Goal: Information Seeking & Learning: Learn about a topic

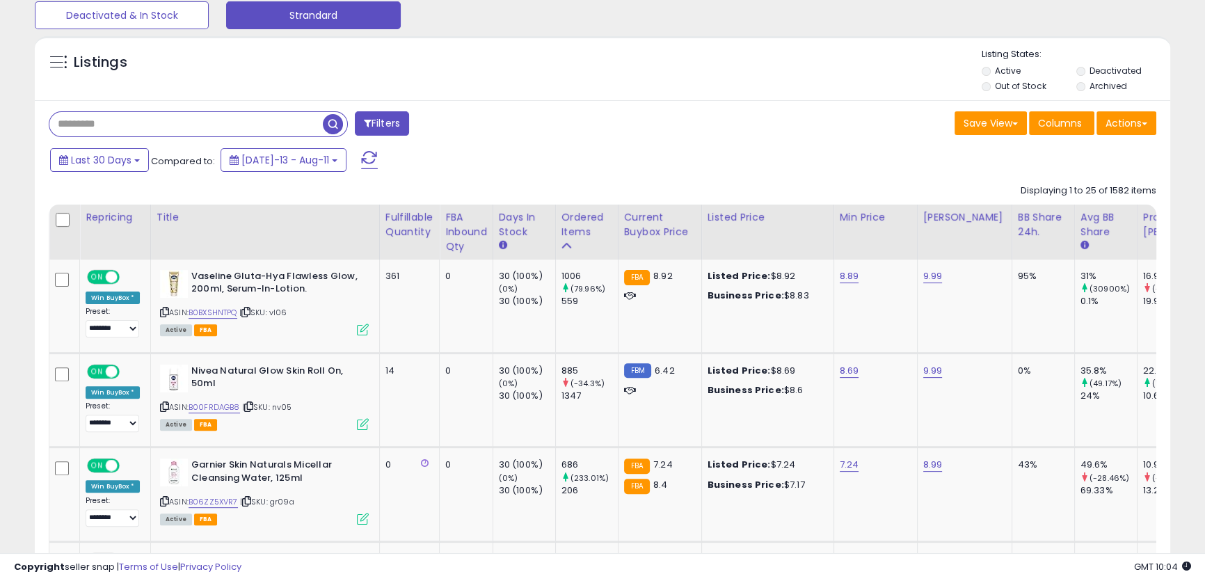
click at [112, 123] on input "text" at bounding box center [185, 124] width 273 height 24
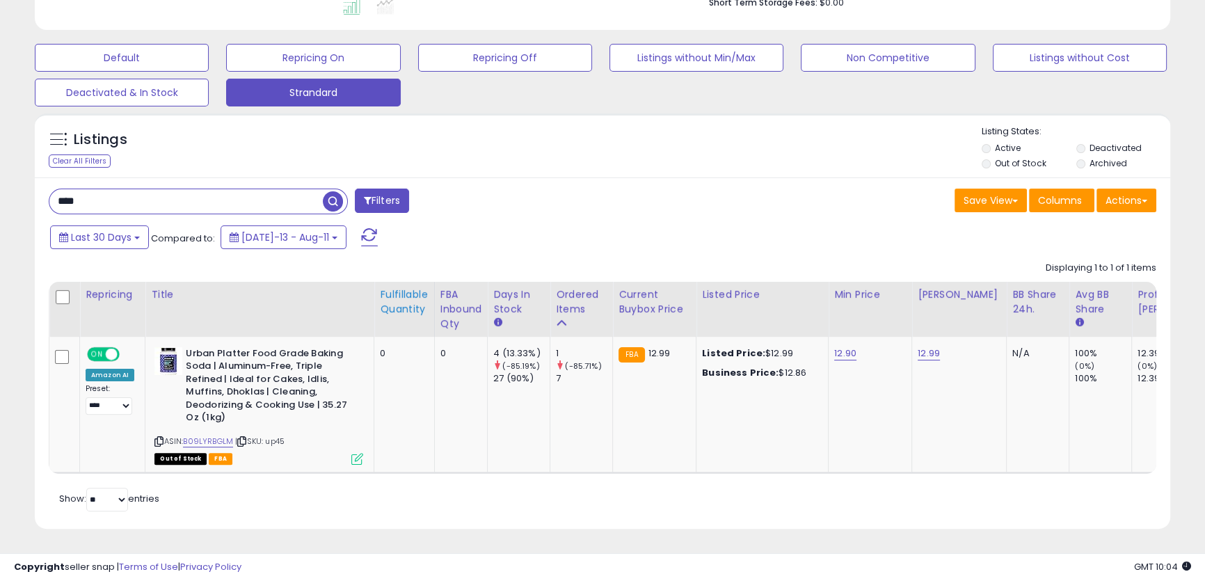
scroll to position [285, 657]
click at [144, 189] on input "****" at bounding box center [185, 201] width 273 height 24
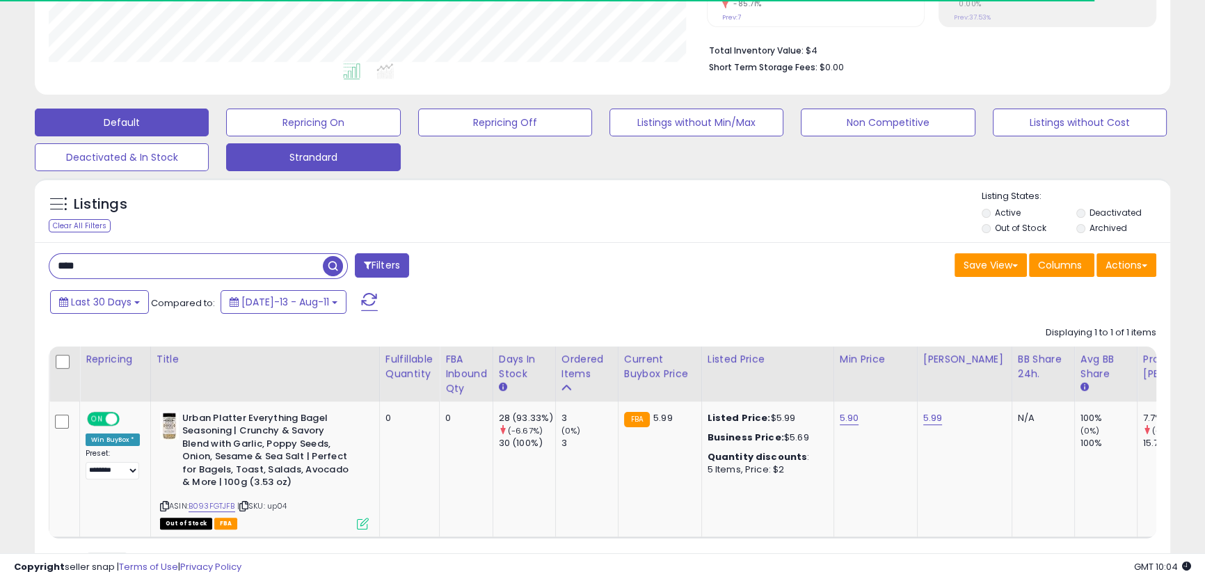
scroll to position [439, 0]
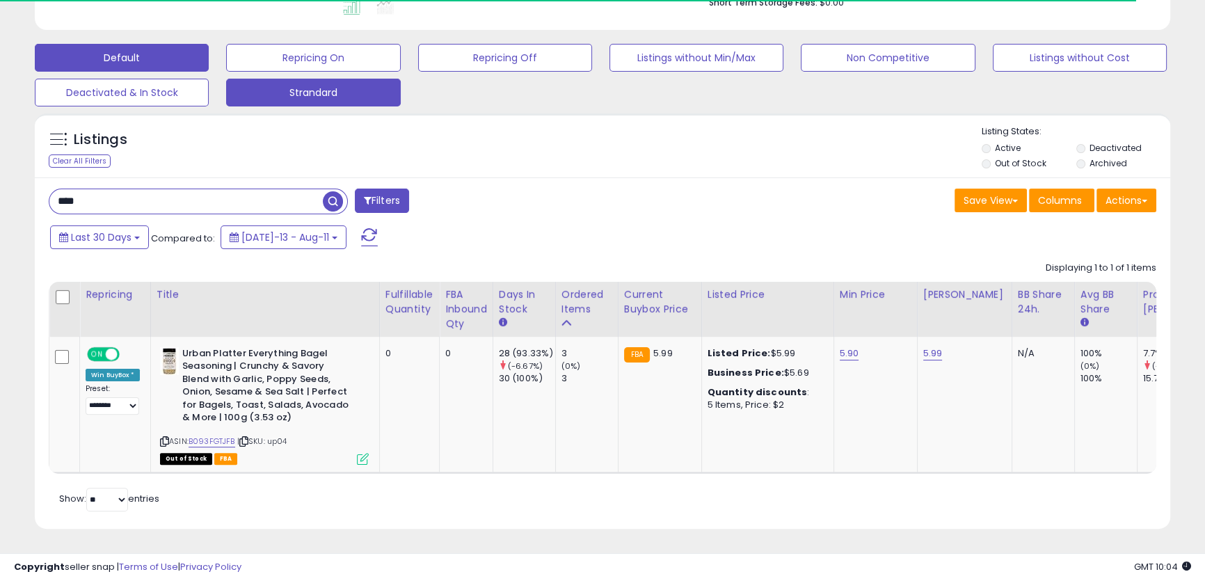
click at [132, 189] on input "****" at bounding box center [185, 201] width 273 height 24
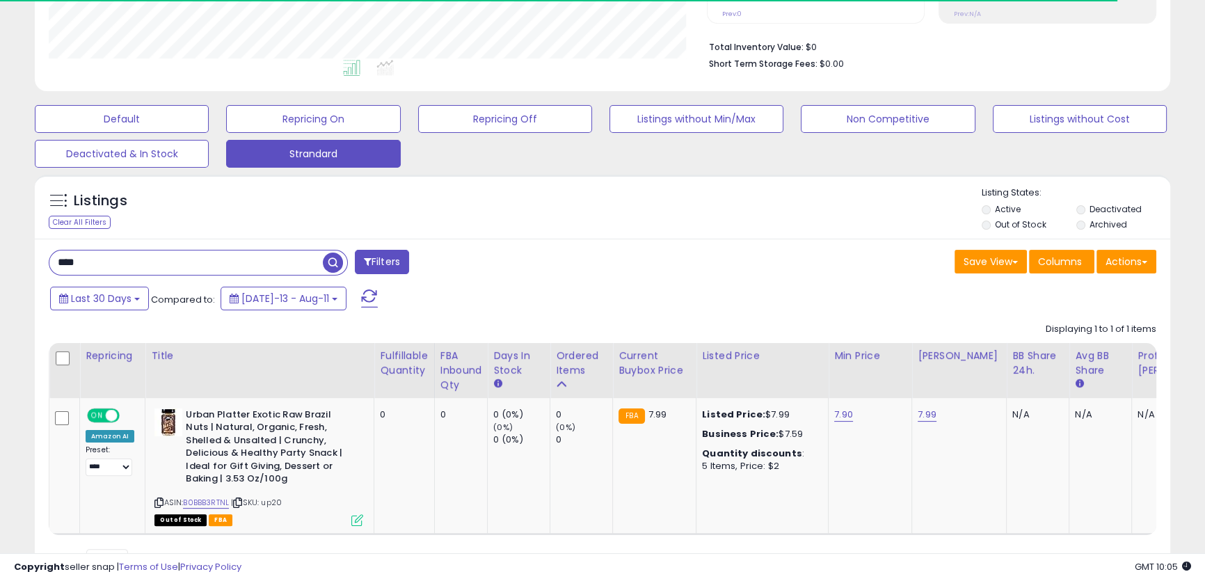
scroll to position [0, 0]
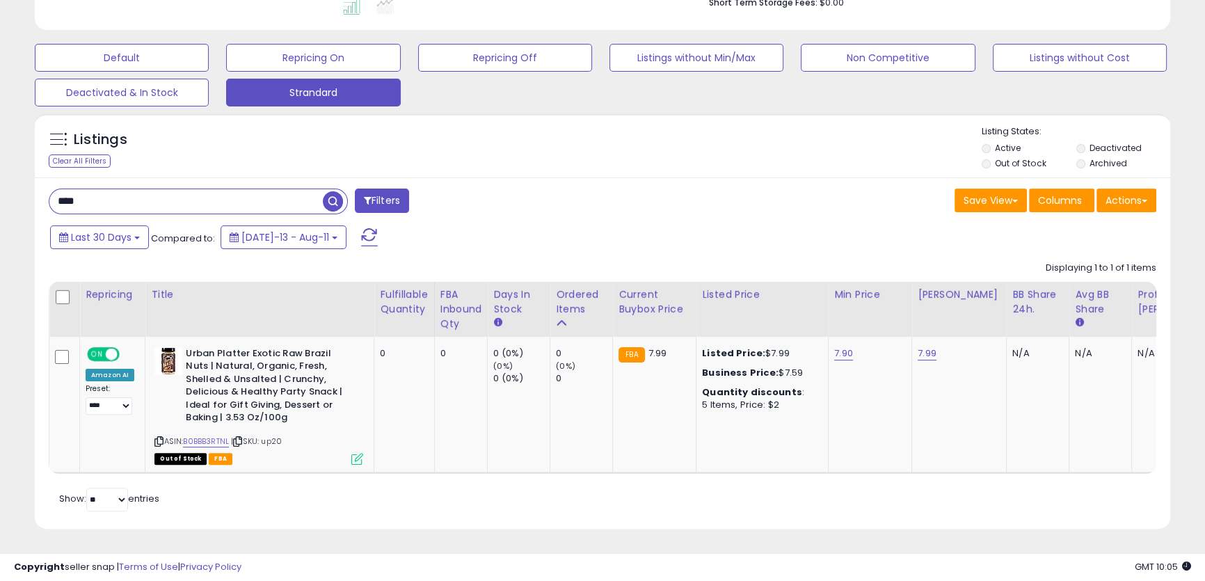
click at [607, 200] on div "Save View Save As New View Update Current View Columns Actions Import Export Vi…" at bounding box center [884, 201] width 564 height 27
click at [264, 202] on input "****" at bounding box center [185, 201] width 273 height 24
type input "****"
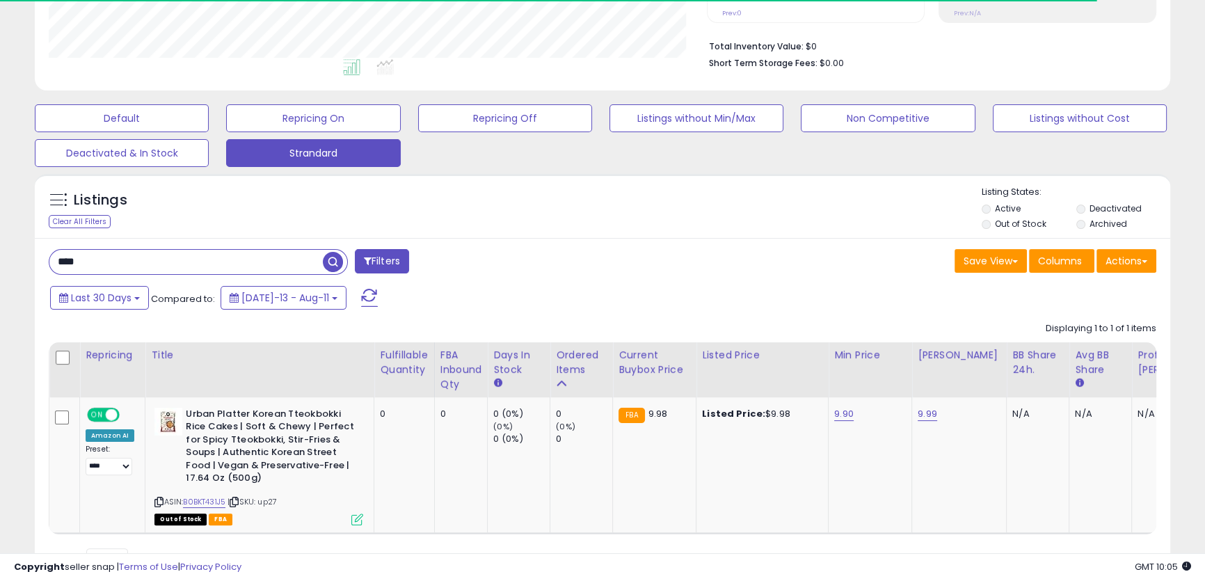
scroll to position [439, 0]
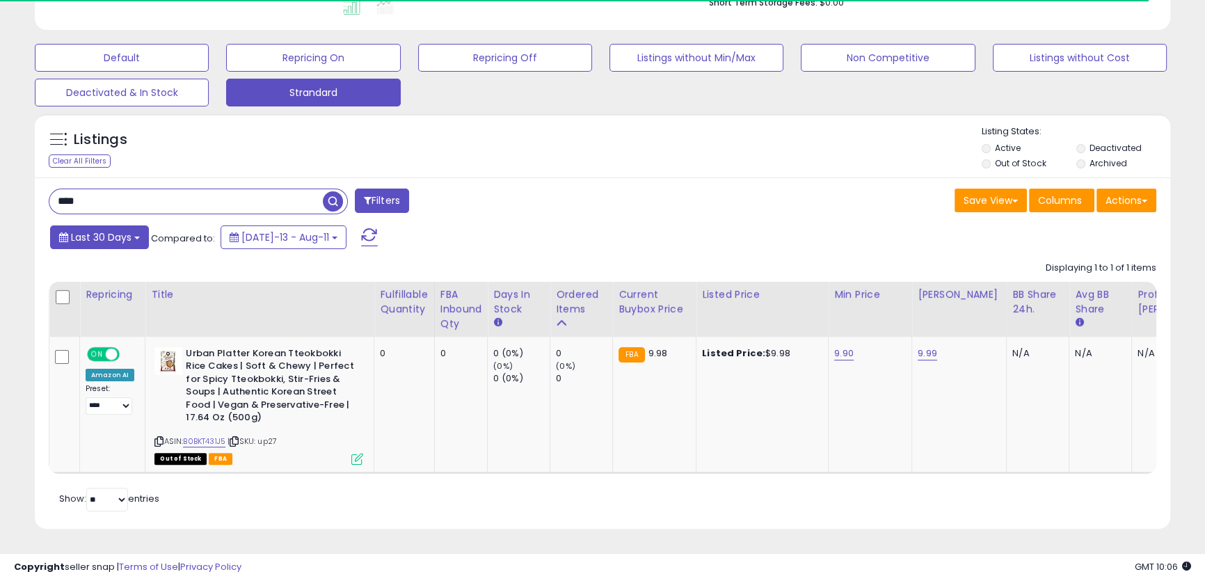
click at [112, 236] on button "Last 30 Days" at bounding box center [99, 237] width 99 height 24
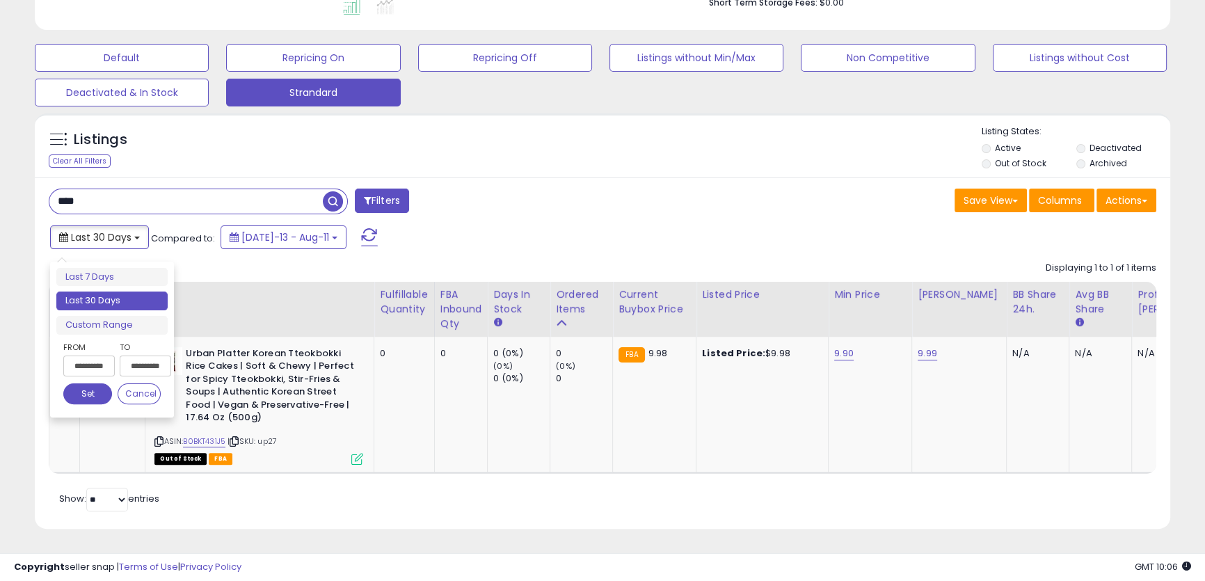
scroll to position [285, 657]
click at [107, 358] on input "**********" at bounding box center [88, 365] width 51 height 21
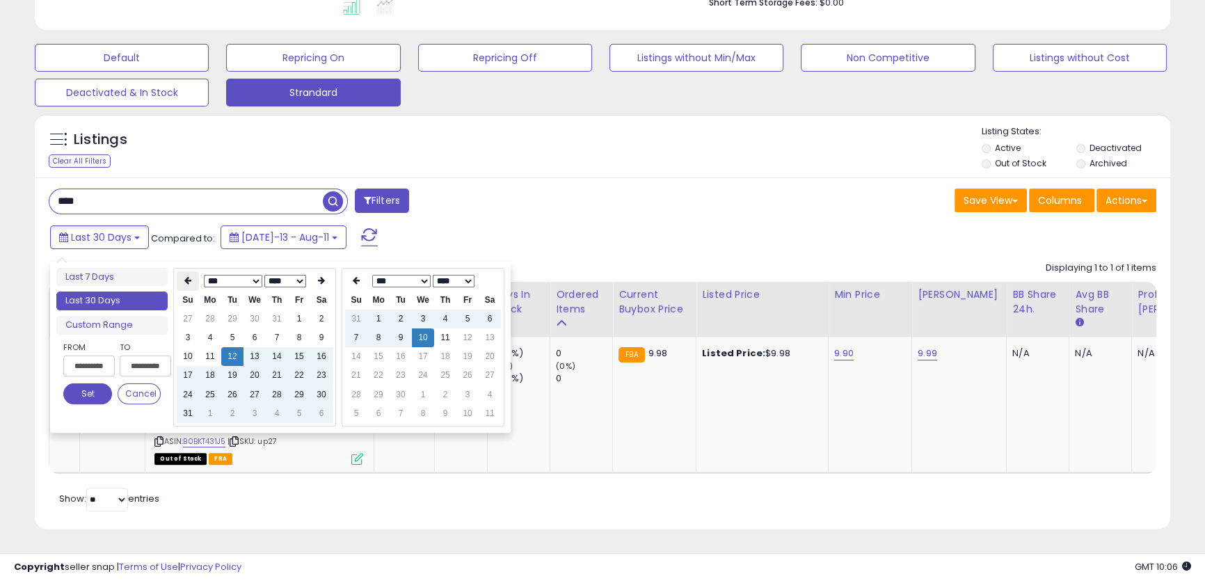
click at [186, 276] on icon at bounding box center [187, 280] width 7 height 8
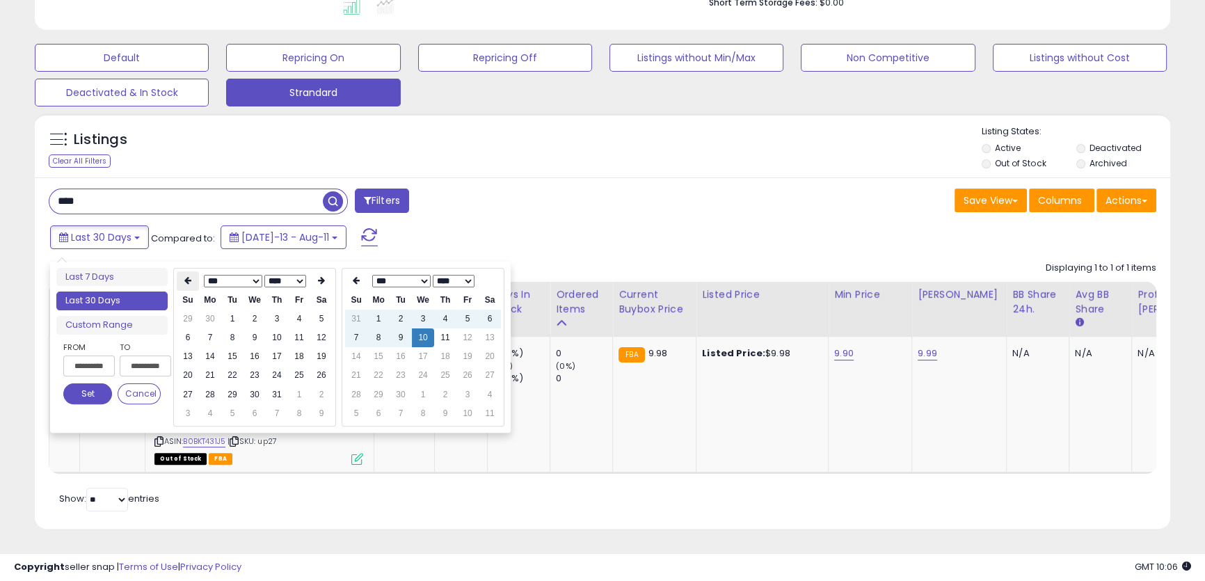
click at [182, 271] on th at bounding box center [188, 280] width 22 height 19
type input "**********"
click at [188, 328] on td "1" at bounding box center [188, 337] width 22 height 19
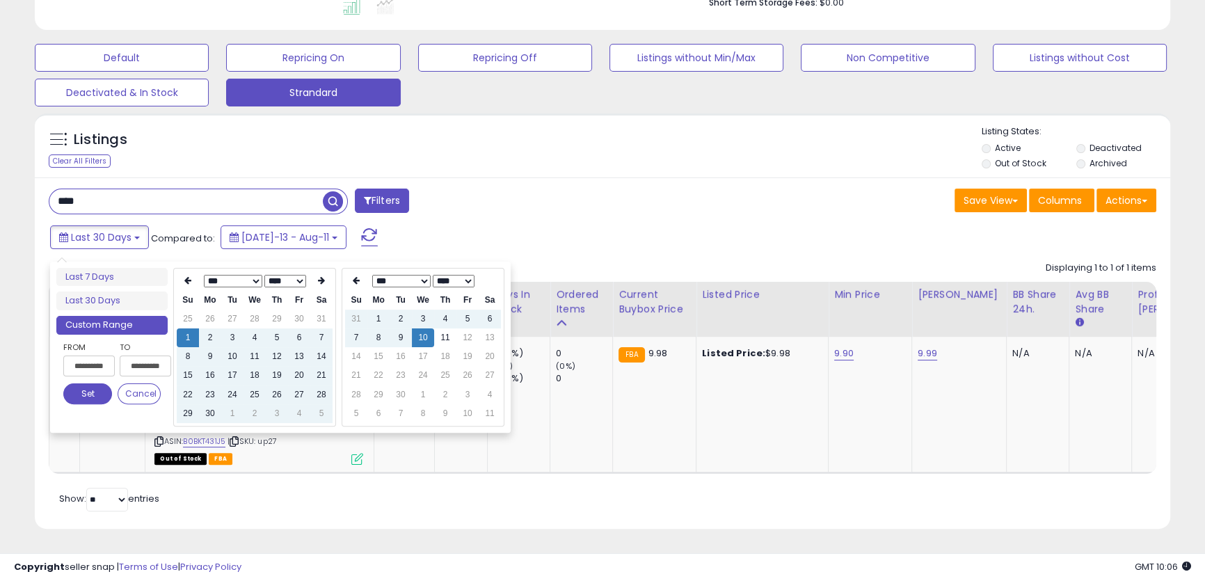
click at [87, 387] on button "Set" at bounding box center [87, 393] width 49 height 21
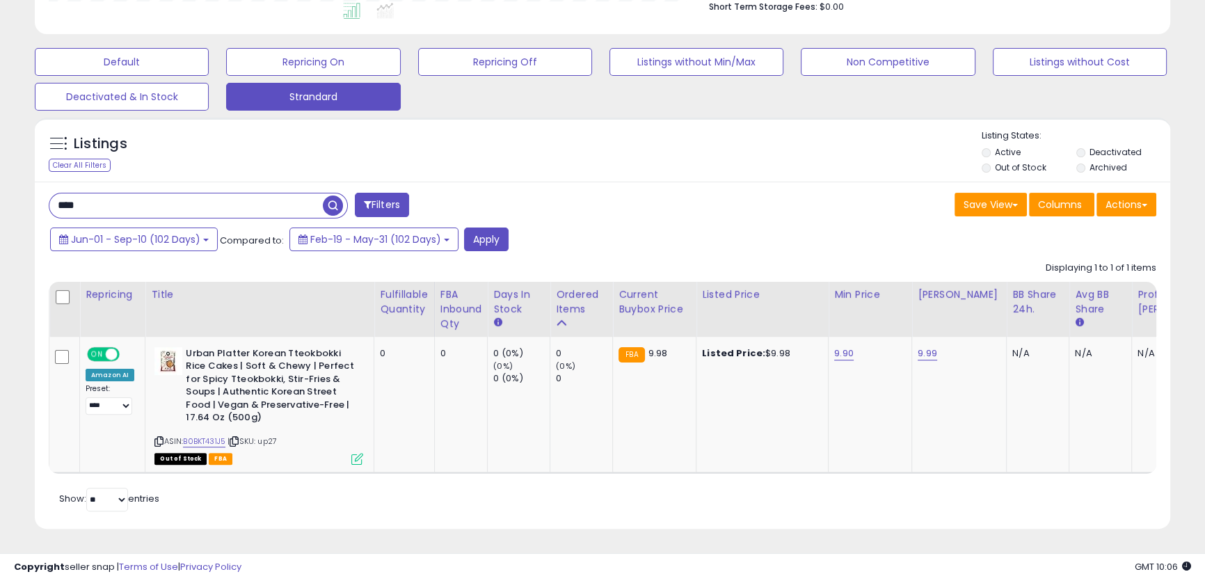
click at [329, 195] on span "button" at bounding box center [333, 205] width 20 height 20
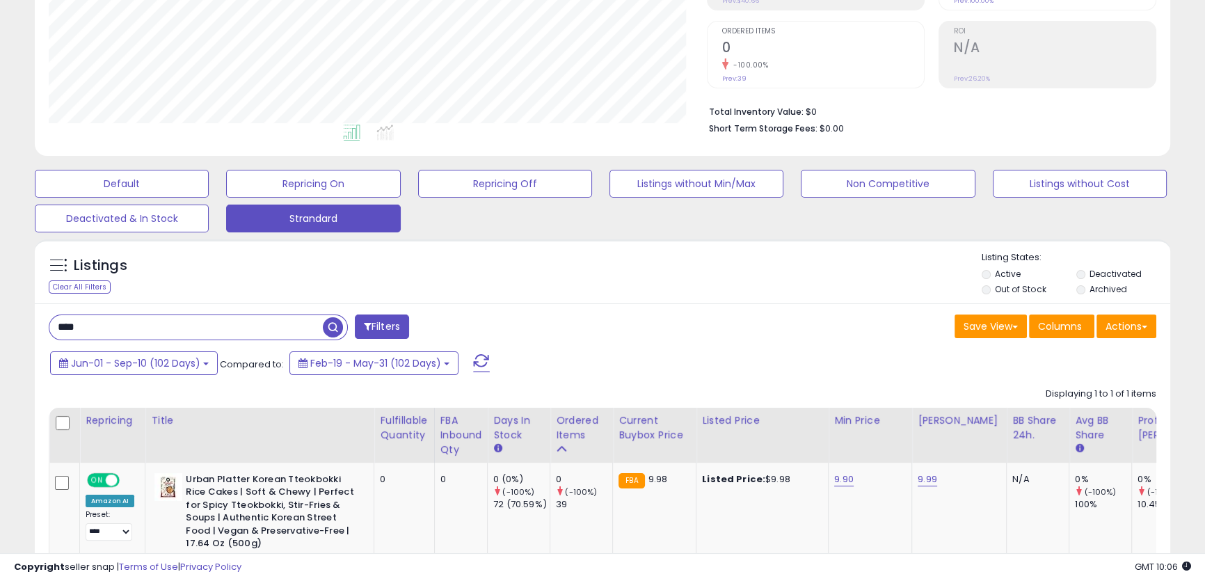
scroll to position [285, 657]
click at [298, 478] on b "Urban Platter Korean Tteokbokki Rice Cakes | Soft & Chewy | Perfect for Spicy T…" at bounding box center [270, 513] width 169 height 81
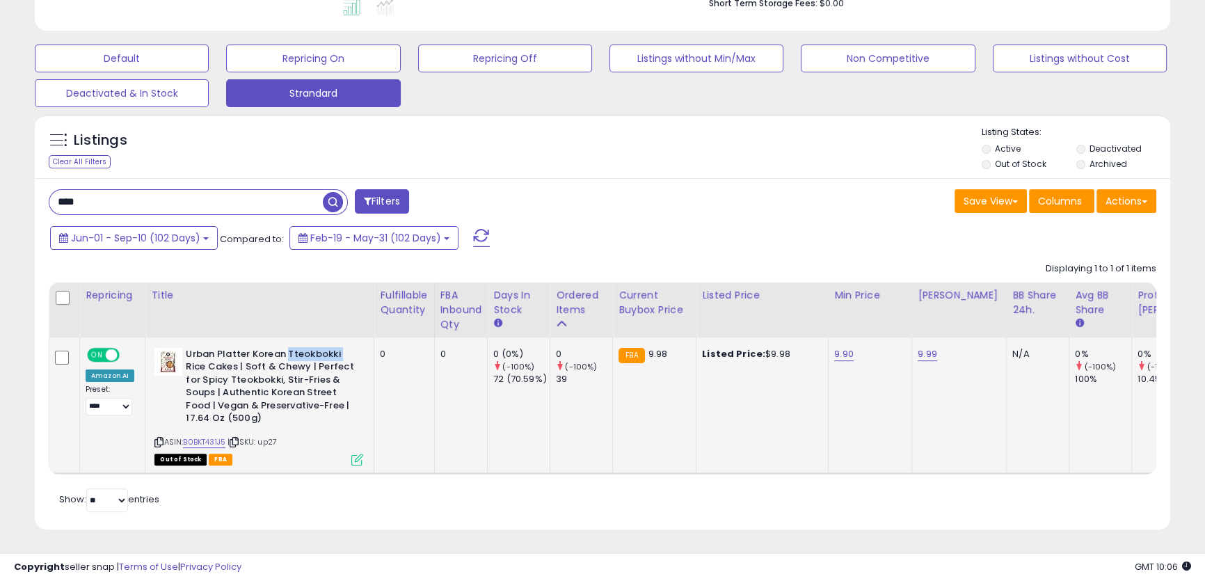
scroll to position [429, 0]
copy b "Tteokbokki"
click at [256, 208] on input "****" at bounding box center [185, 201] width 273 height 24
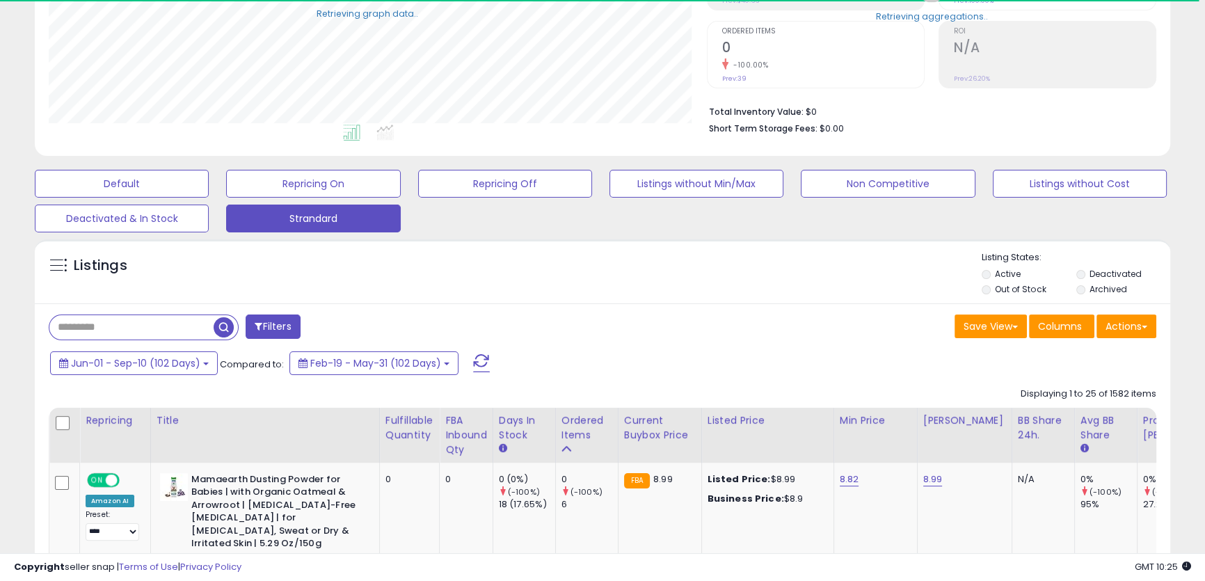
scroll to position [695161, 694788]
click at [485, 285] on div "Listings" at bounding box center [602, 274] width 1135 height 47
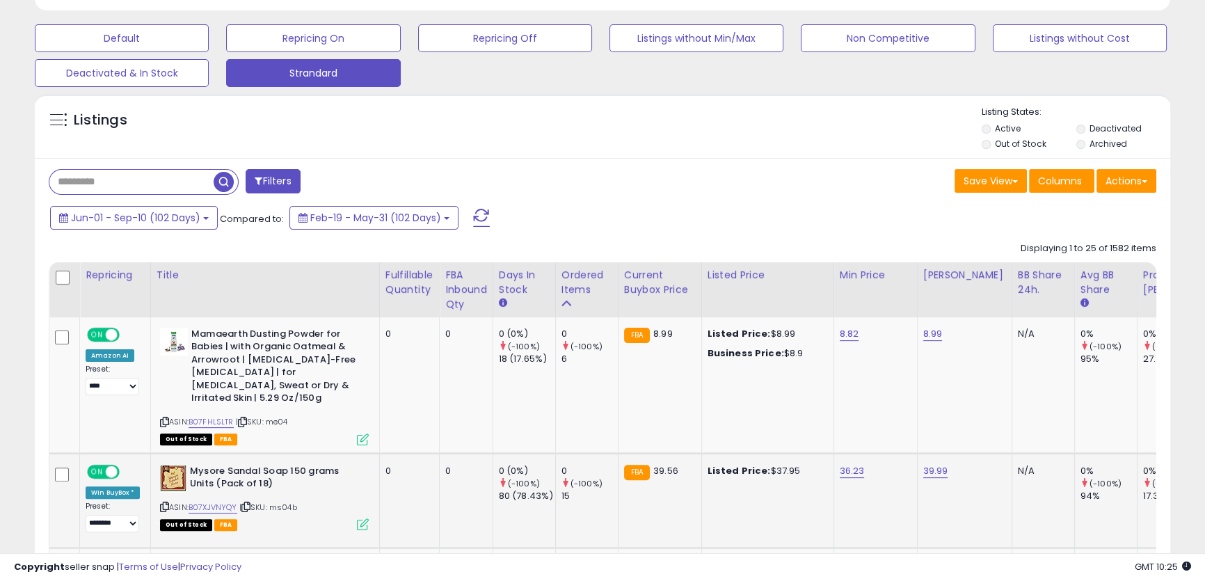
scroll to position [429, 0]
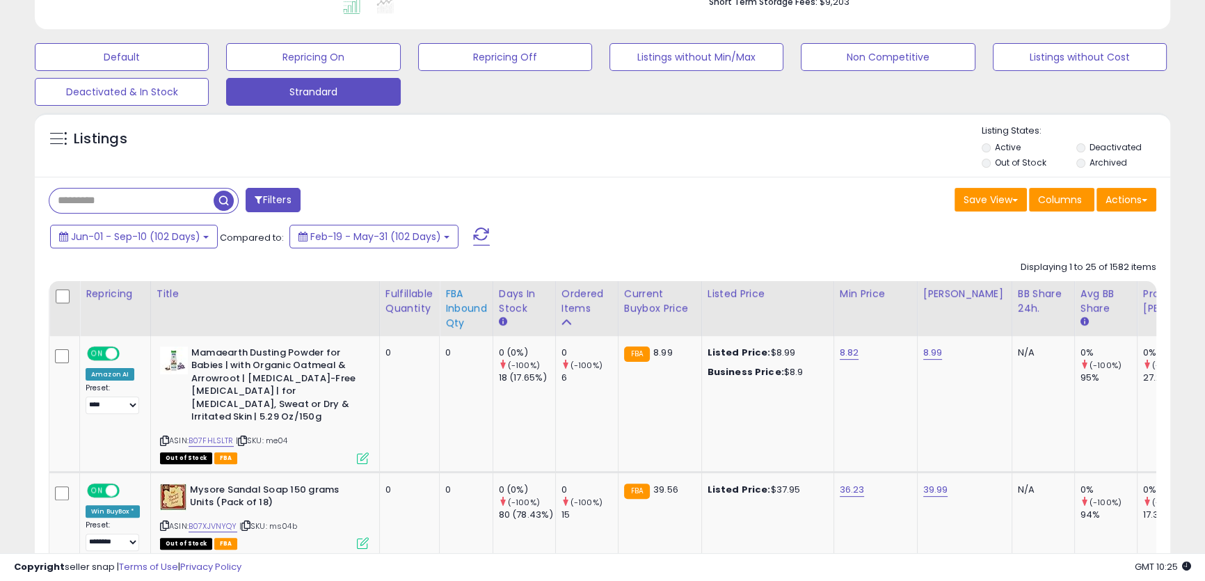
click at [460, 305] on div "FBA inbound Qty" at bounding box center [466, 309] width 42 height 44
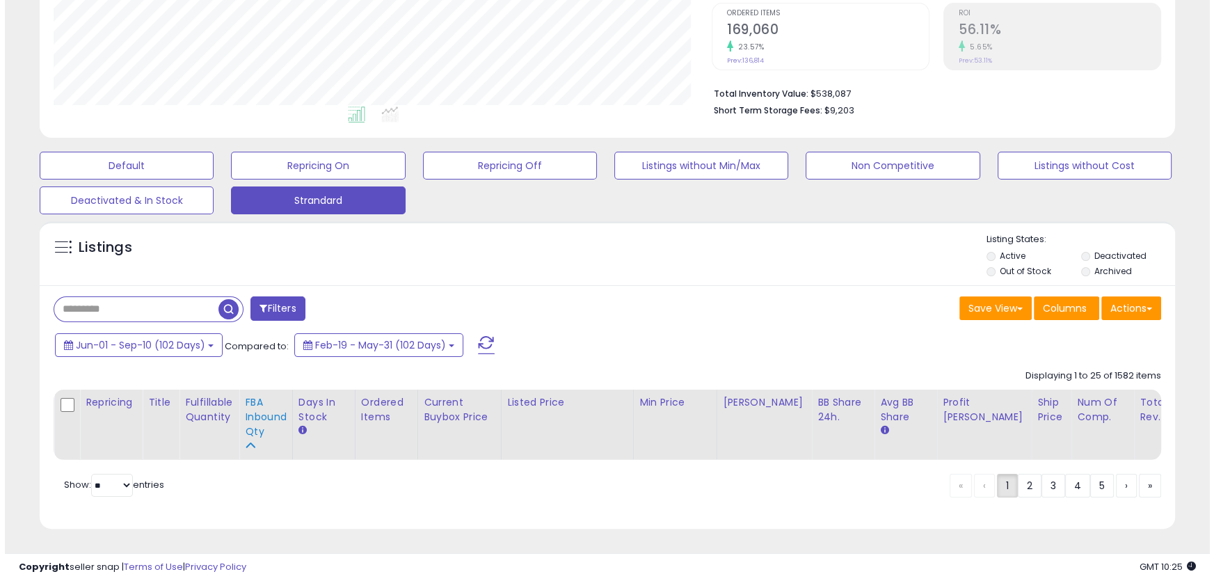
scroll to position [331, 0]
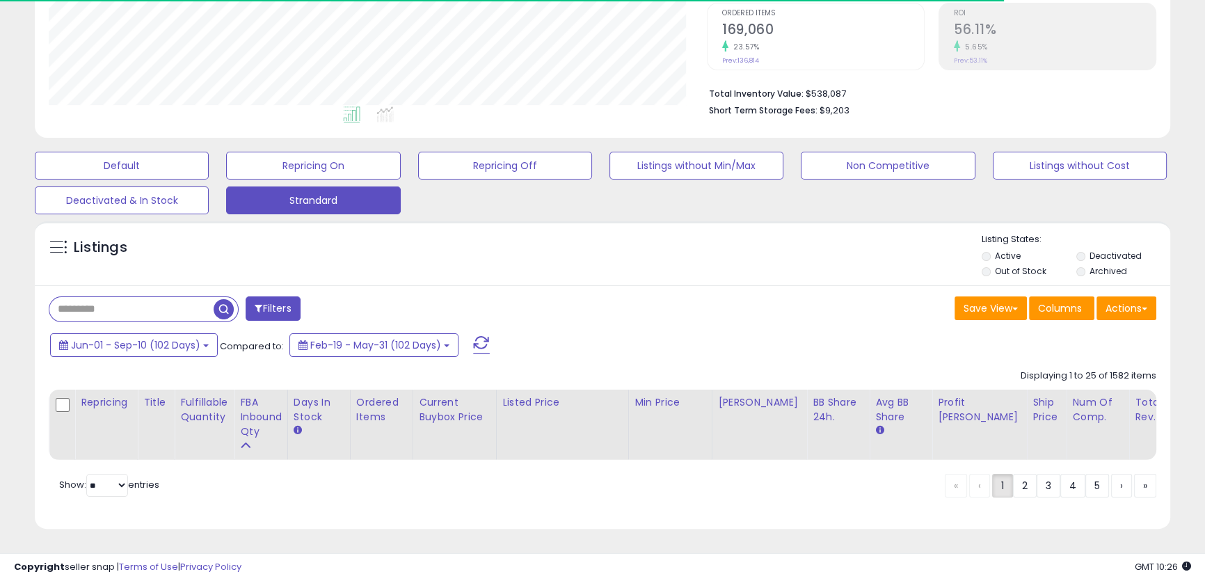
click at [173, 307] on input "text" at bounding box center [131, 309] width 164 height 24
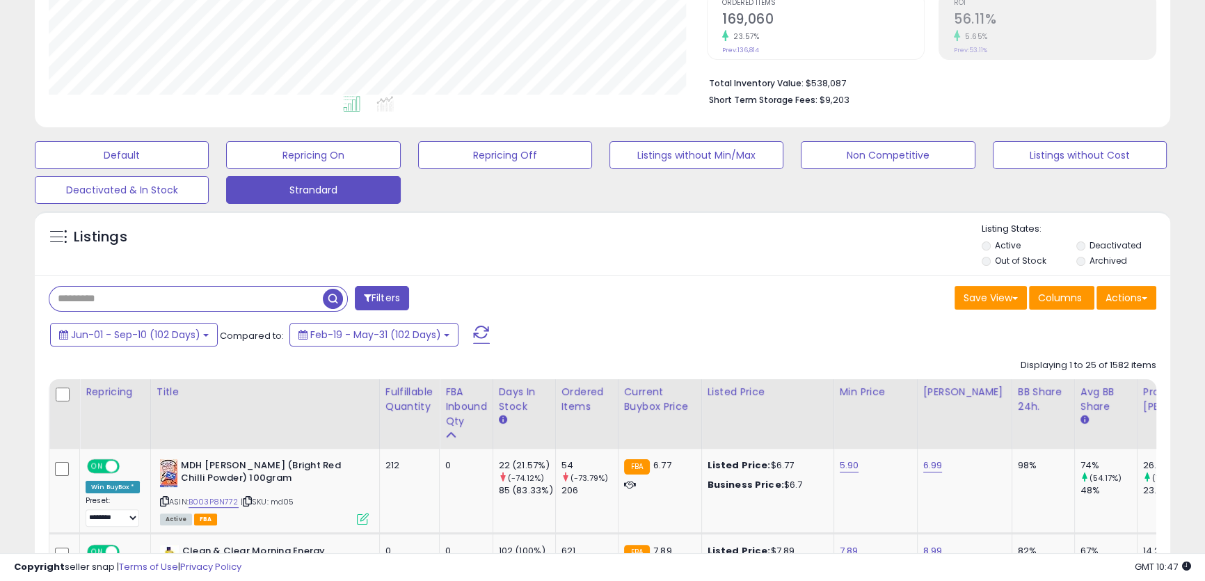
scroll to position [285, 657]
click at [613, 305] on div "Save View Save As New View Update Current View Columns Actions Import Export Vi…" at bounding box center [884, 299] width 564 height 27
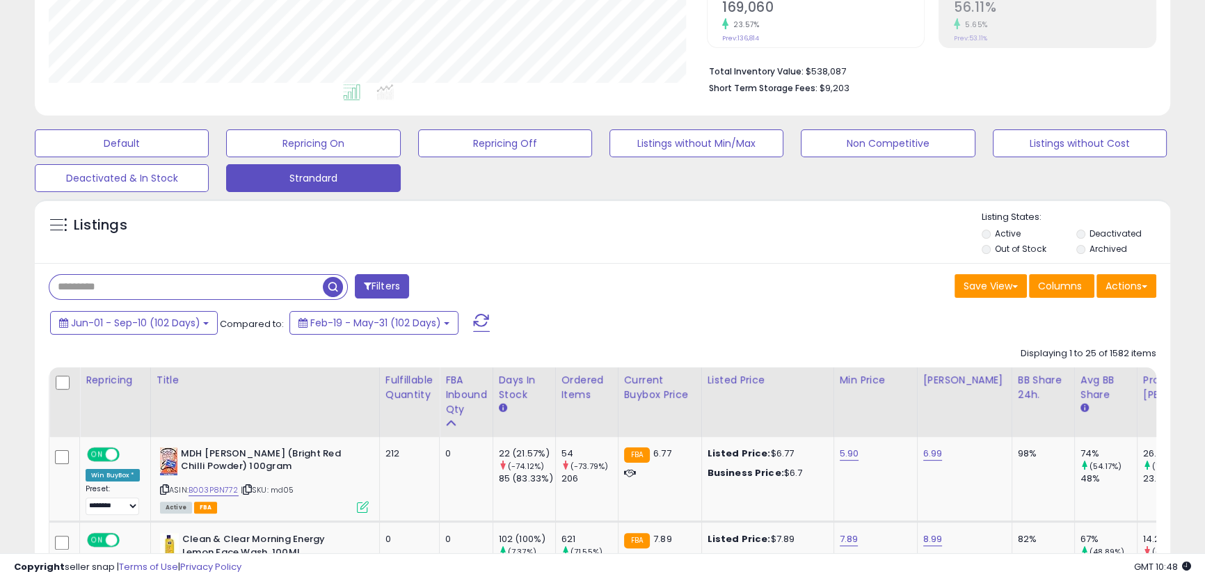
scroll to position [458, 0]
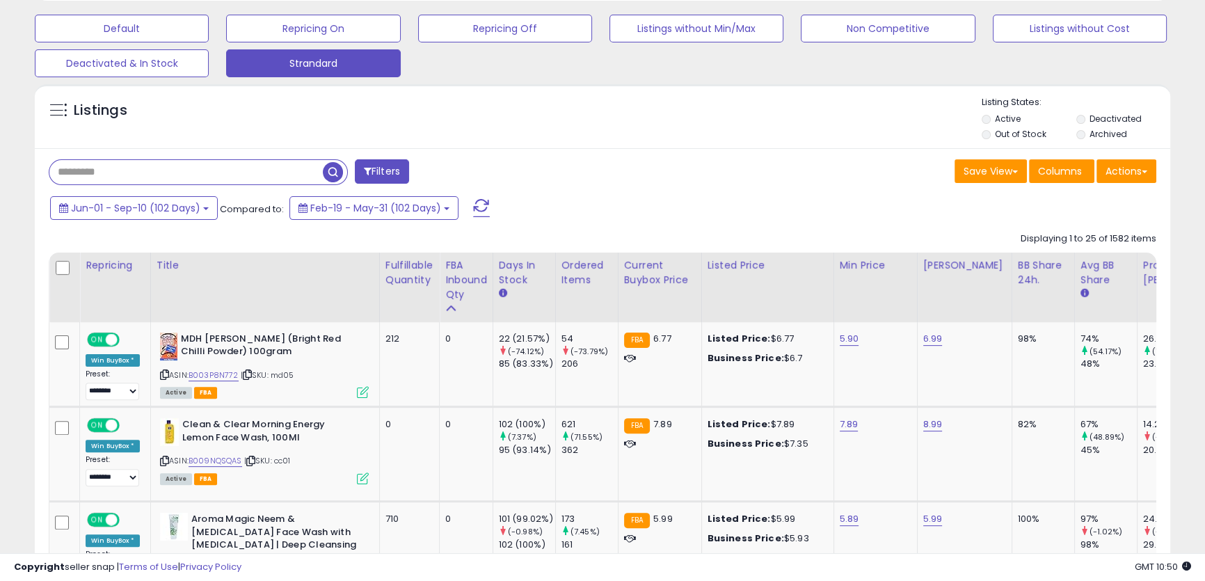
click at [604, 121] on div "Listings" at bounding box center [602, 119] width 1135 height 47
click at [285, 167] on input "text" at bounding box center [185, 172] width 273 height 24
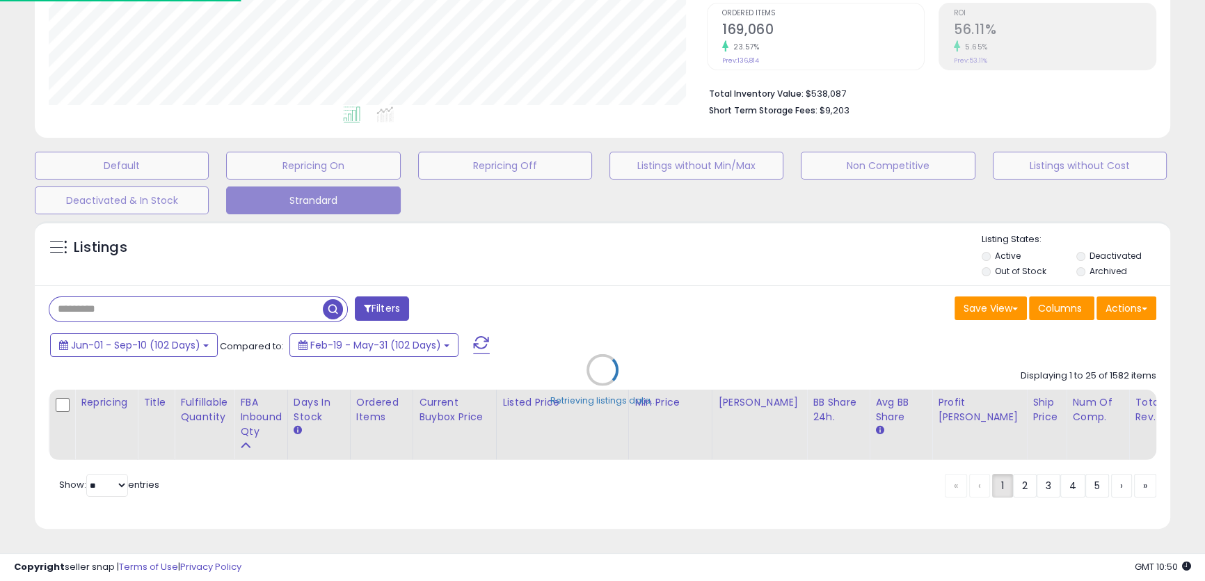
scroll to position [285, 663]
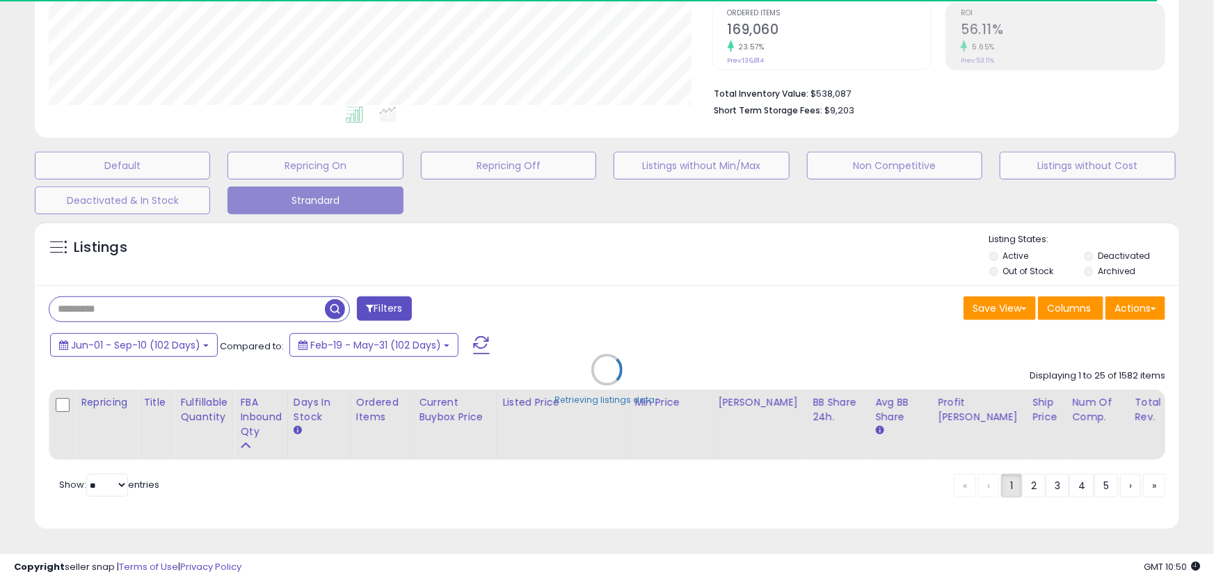
click at [172, 332] on div "Retrieving listings data.." at bounding box center [606, 379] width 1165 height 331
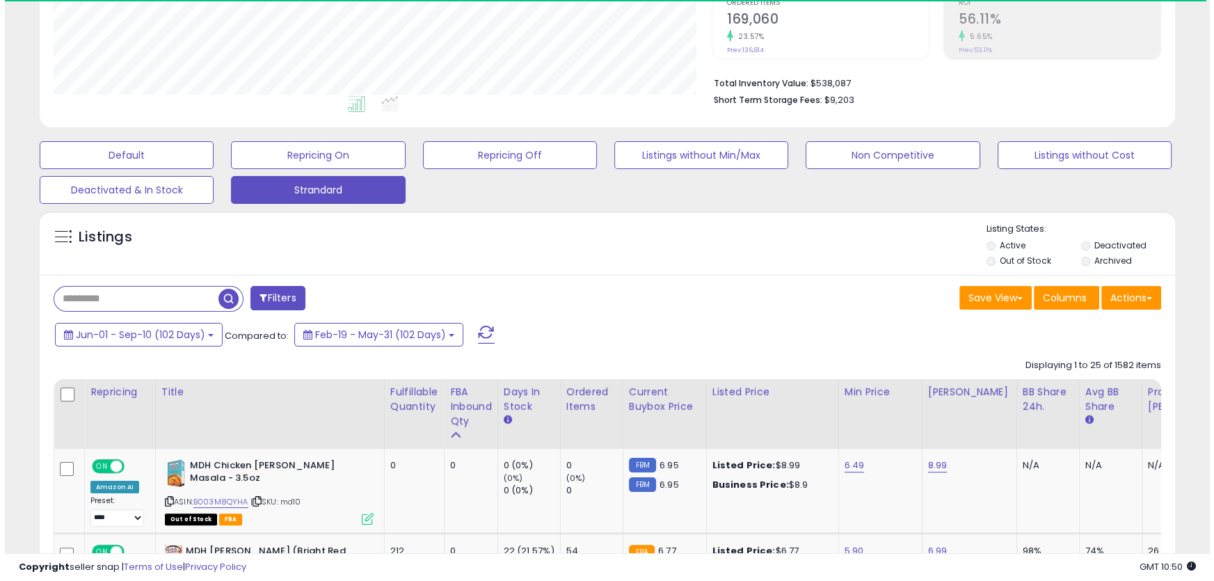
scroll to position [695161, 694788]
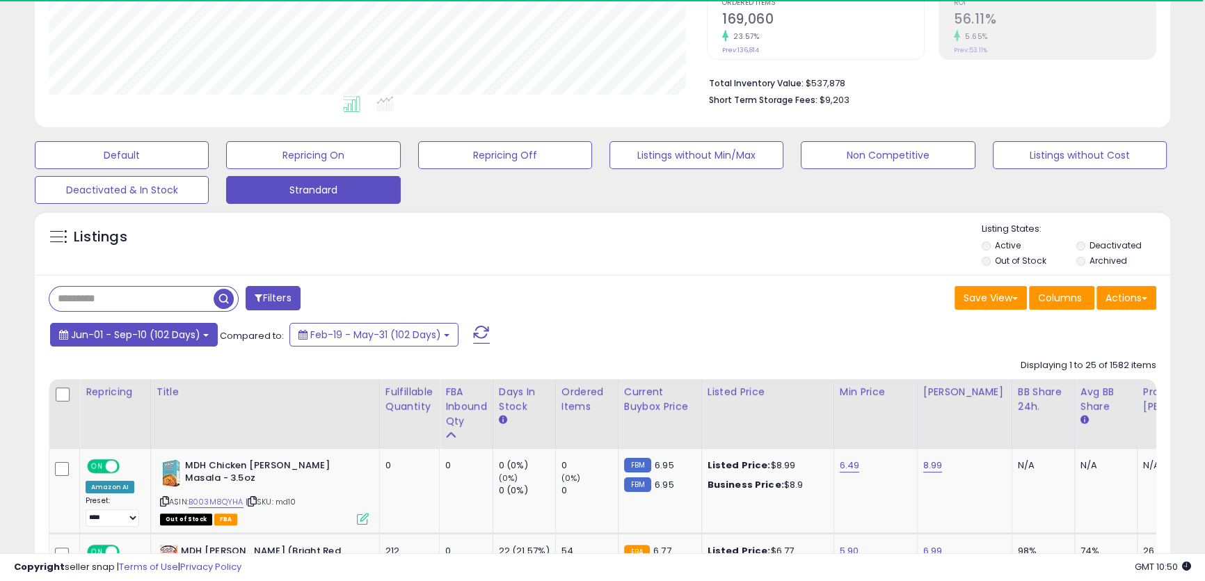
click at [152, 345] on button "Jun-01 - Sep-10 (102 Days)" at bounding box center [134, 335] width 168 height 24
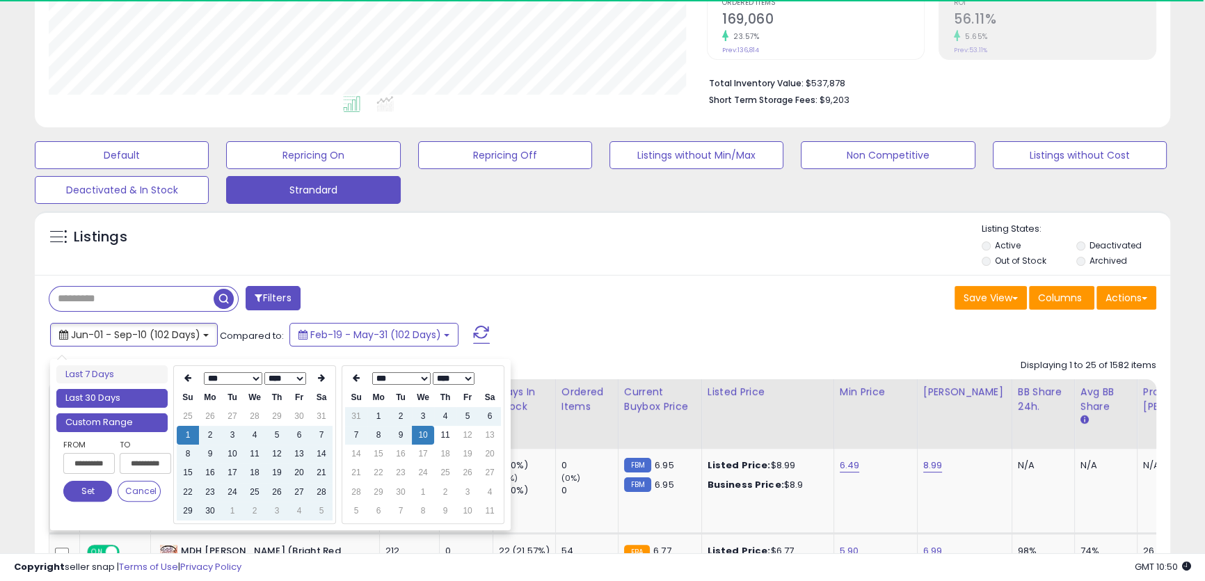
type input "**********"
click at [139, 405] on li "Last 30 Days" at bounding box center [111, 398] width 111 height 19
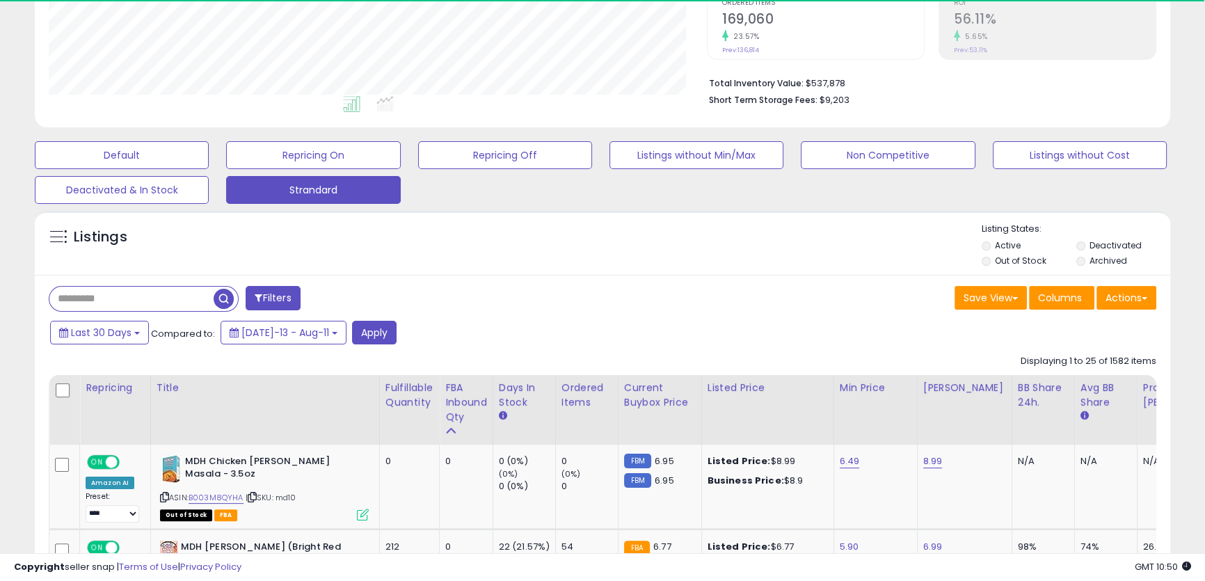
click at [225, 300] on span "button" at bounding box center [224, 299] width 20 height 20
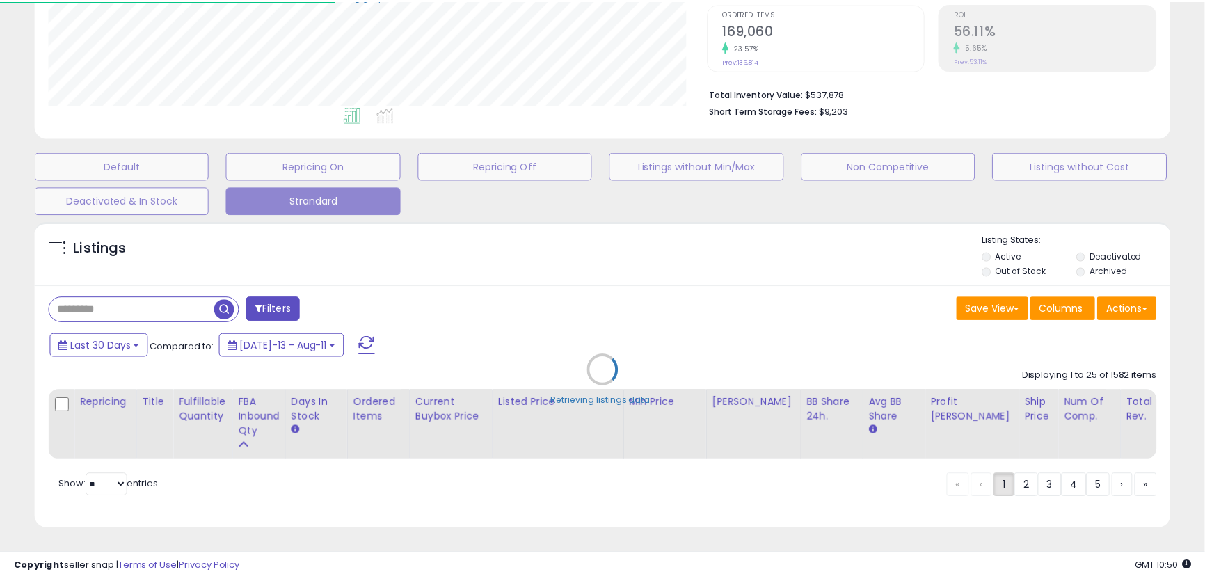
scroll to position [285, 663]
click at [625, 303] on div "Retrieving listings data.." at bounding box center [606, 379] width 1165 height 331
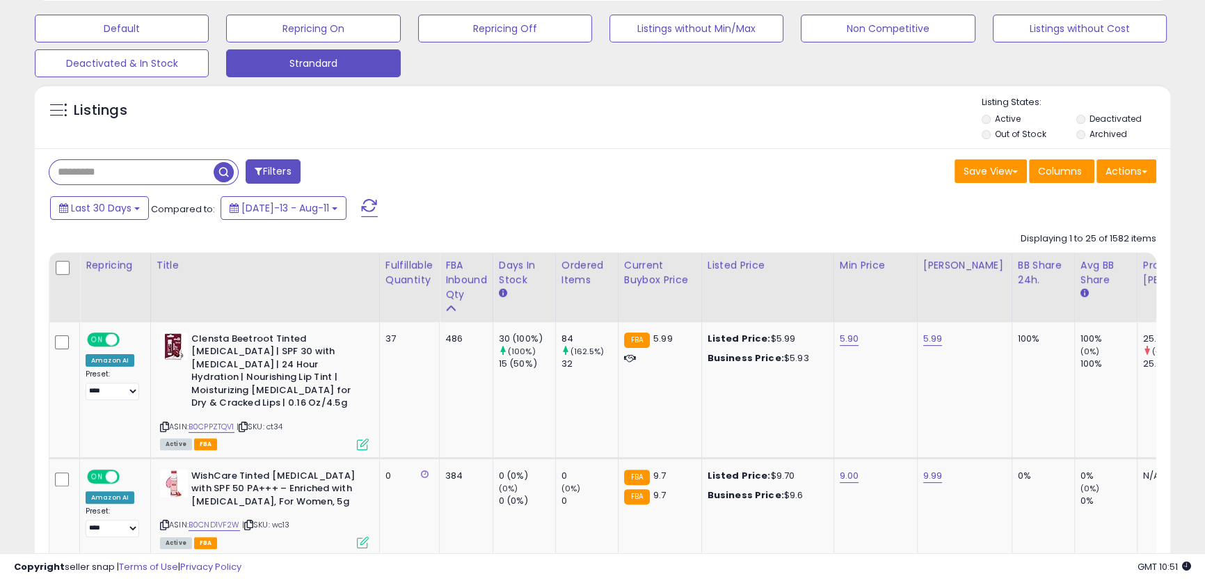
scroll to position [285, 657]
click at [591, 276] on div "Ordered Items" at bounding box center [586, 272] width 51 height 29
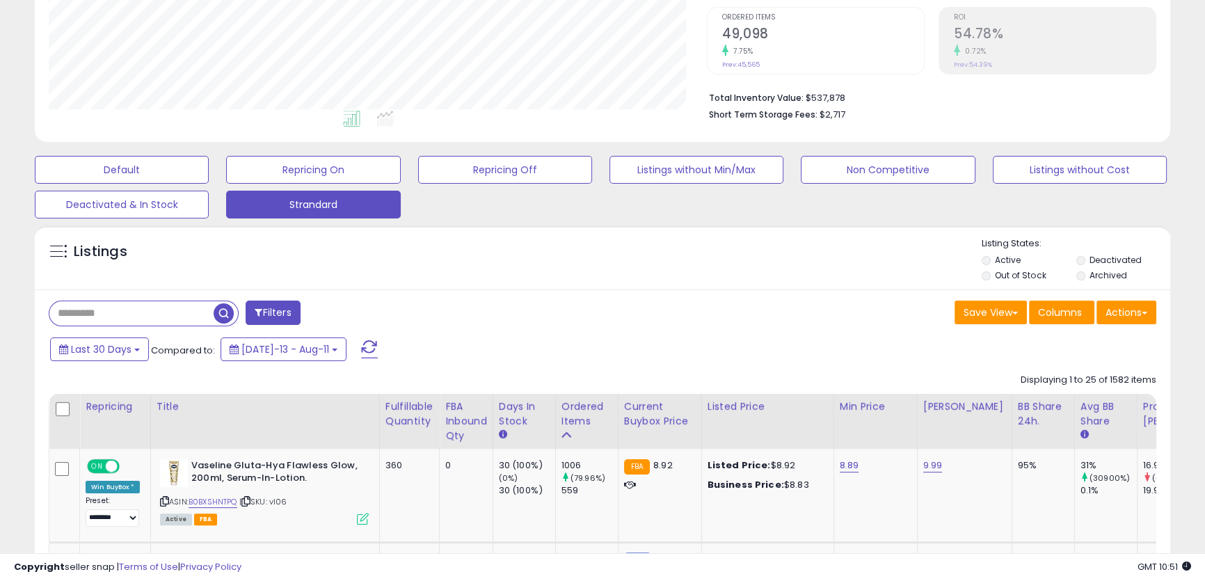
scroll to position [458, 0]
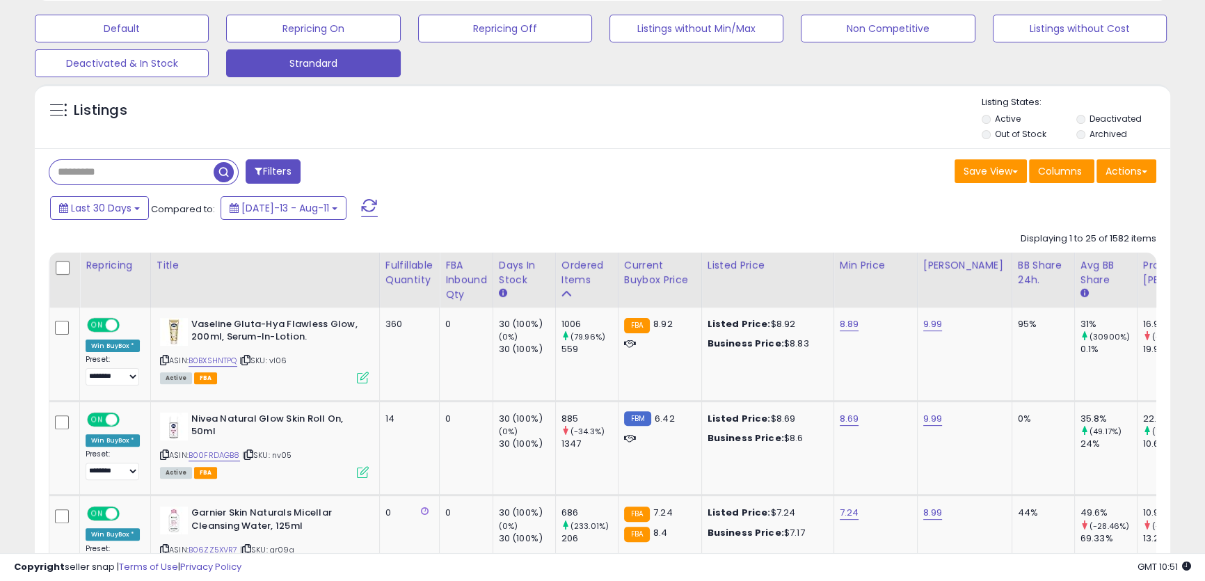
click at [590, 276] on div "Ordered Items" at bounding box center [586, 272] width 51 height 29
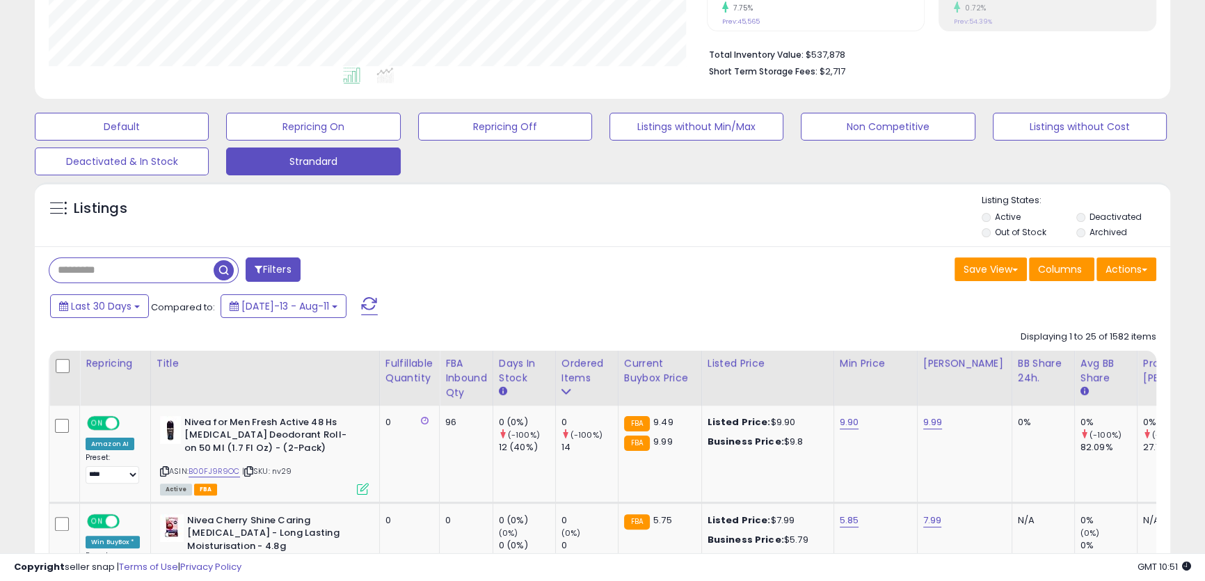
scroll to position [268, 0]
